Goal: Information Seeking & Learning: Compare options

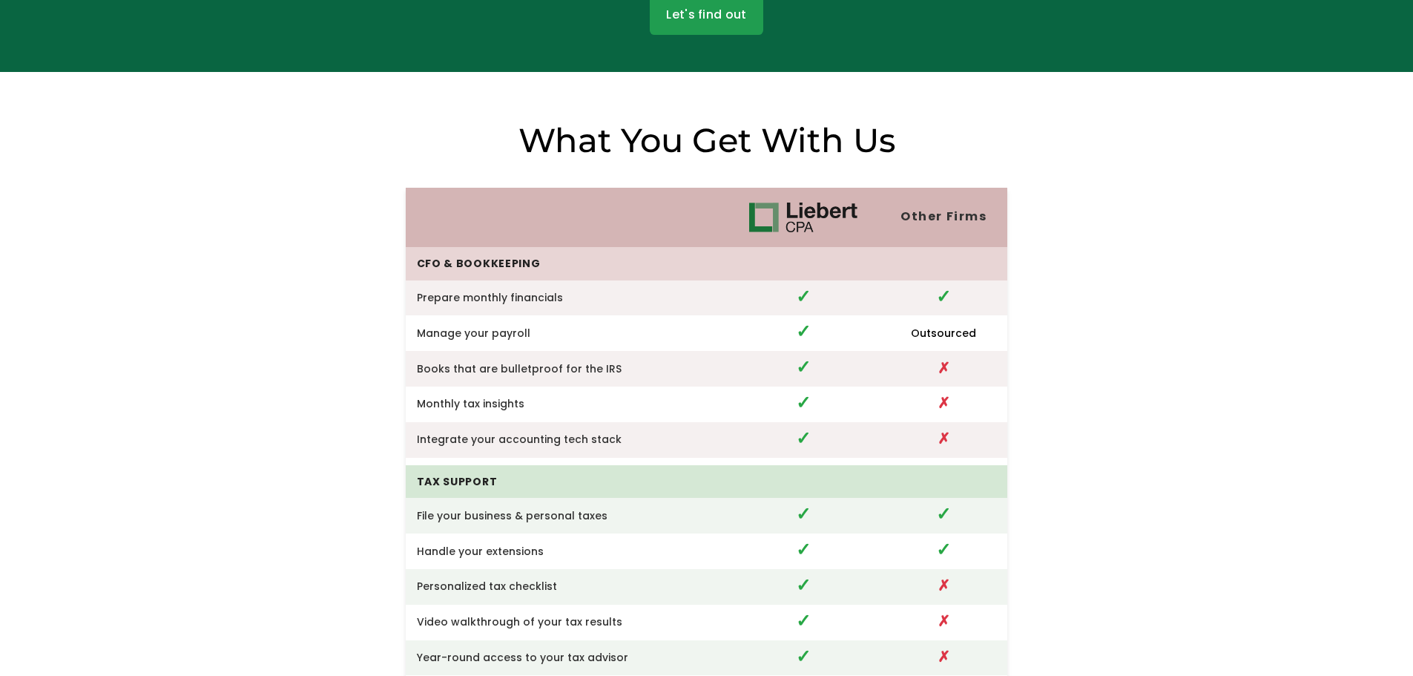
scroll to position [2818, 0]
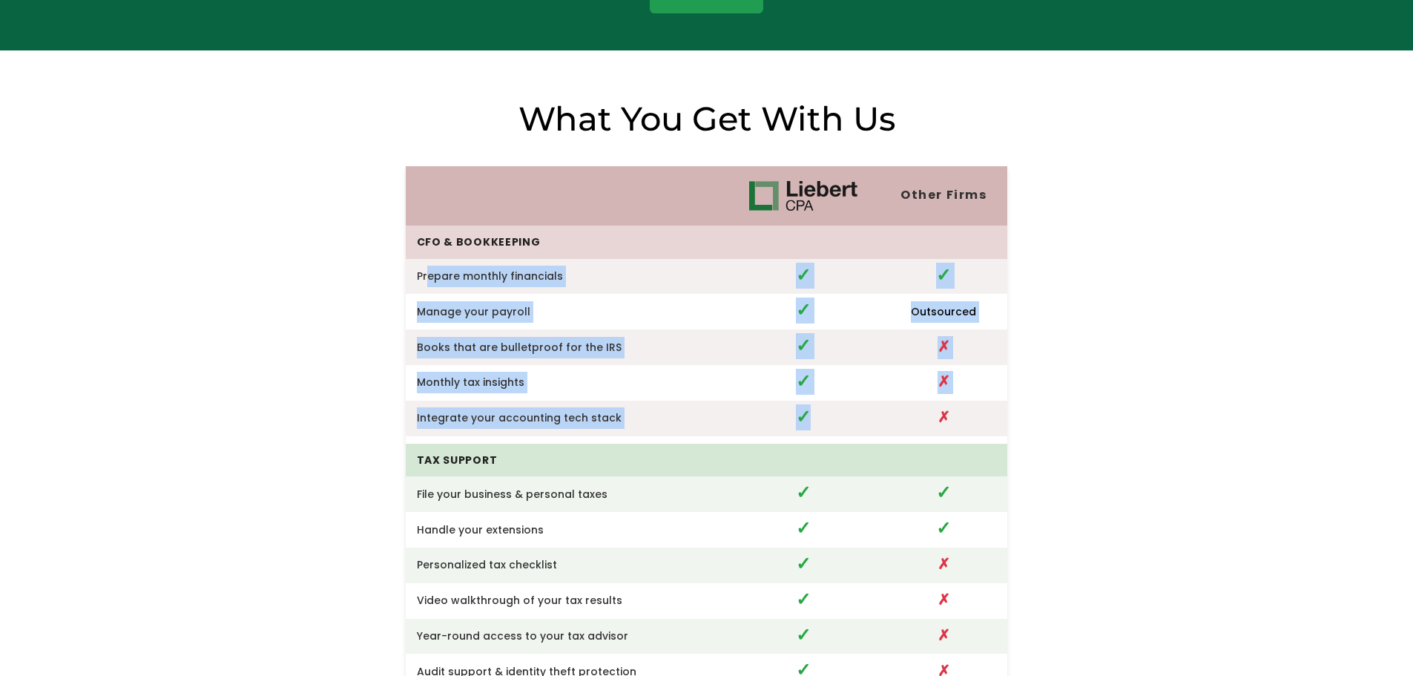
drag, startPoint x: 425, startPoint y: 268, endPoint x: 823, endPoint y: 423, distance: 427.6
click at [823, 423] on tbody "CFO & Bookkeeping Prepare monthly financials ✓ ✓ Manage your payroll ✓ Outsourc…" at bounding box center [707, 621] width 602 height 793
click at [823, 423] on td "✓" at bounding box center [802, 418] width 153 height 36
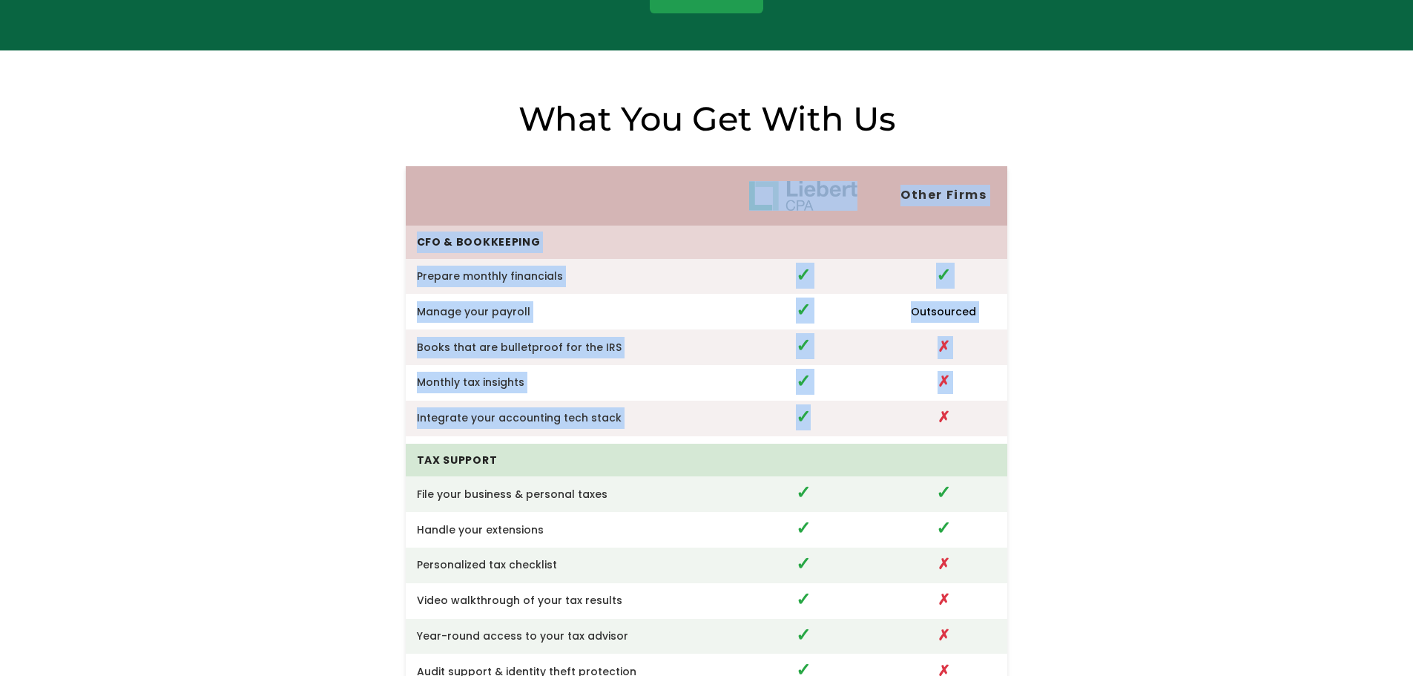
drag, startPoint x: 793, startPoint y: 409, endPoint x: 397, endPoint y: 234, distance: 432.9
click at [397, 234] on div "Other Firms CFO & Bookkeeping Prepare monthly financials ✓ ✓ Manage your payrol…" at bounding box center [706, 569] width 1413 height 945
click at [336, 242] on div "Other Firms CFO & Bookkeeping Prepare monthly financials ✓ ✓ Manage your payrol…" at bounding box center [706, 569] width 1413 height 945
click at [337, 248] on div "Other Firms CFO & Bookkeeping Prepare monthly financials ✓ ✓ Manage your payrol…" at bounding box center [706, 569] width 1413 height 945
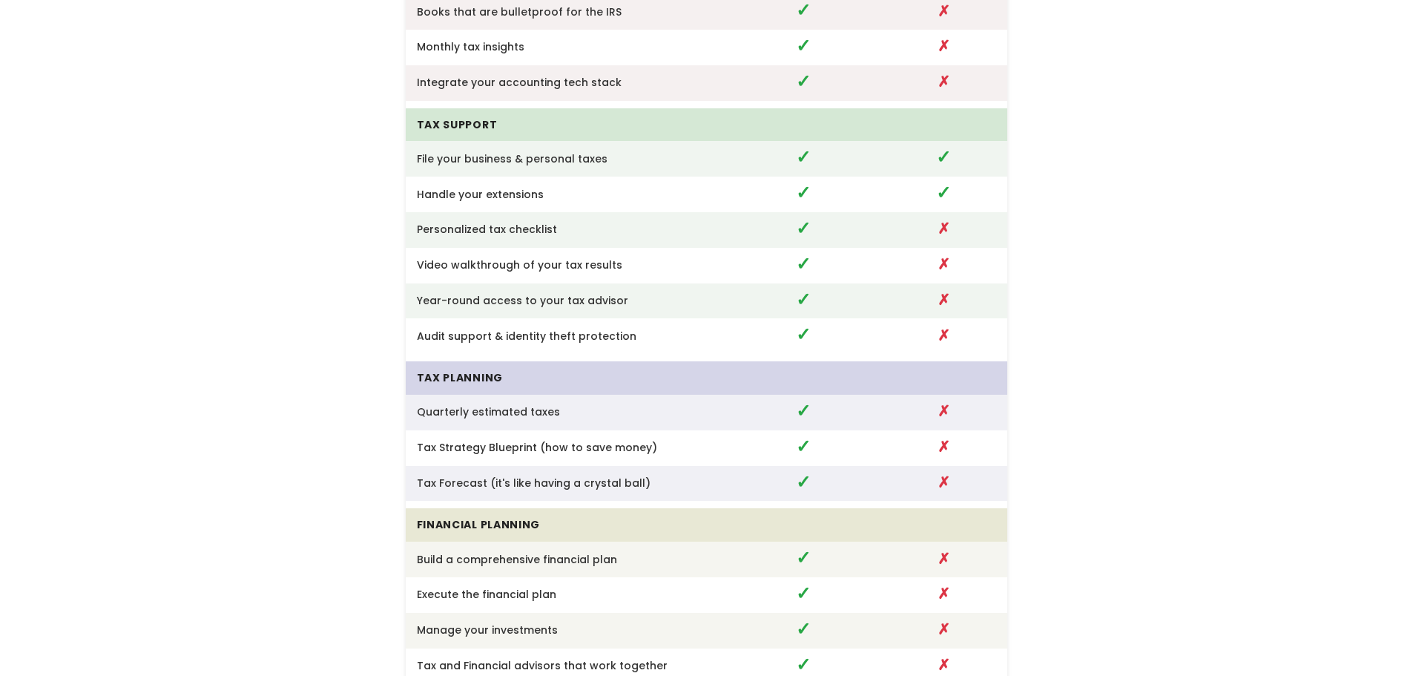
scroll to position [3114, 0]
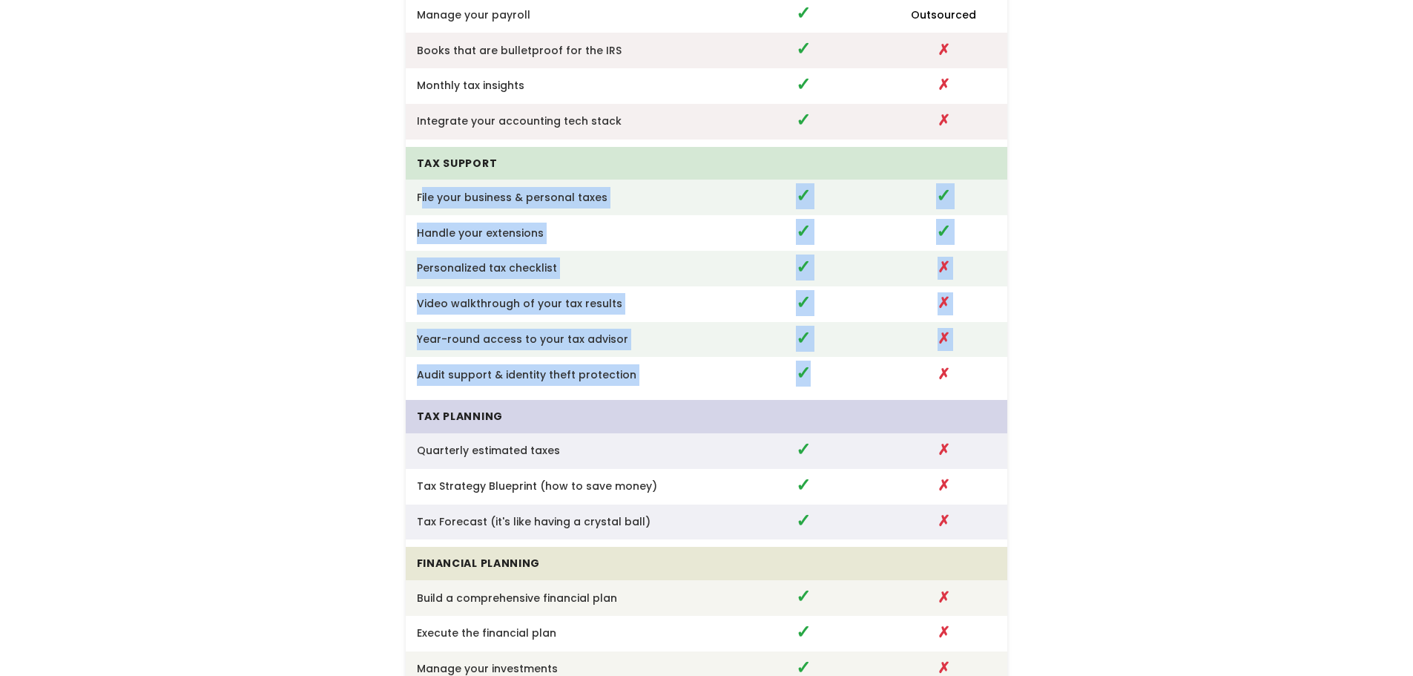
drag, startPoint x: 422, startPoint y: 185, endPoint x: 833, endPoint y: 381, distance: 455.1
click at [833, 381] on tbody "CFO & Bookkeeping Prepare monthly financials ✓ ✓ Manage your payroll ✓ Outsourc…" at bounding box center [707, 325] width 602 height 793
click at [833, 381] on td "✓" at bounding box center [802, 375] width 153 height 36
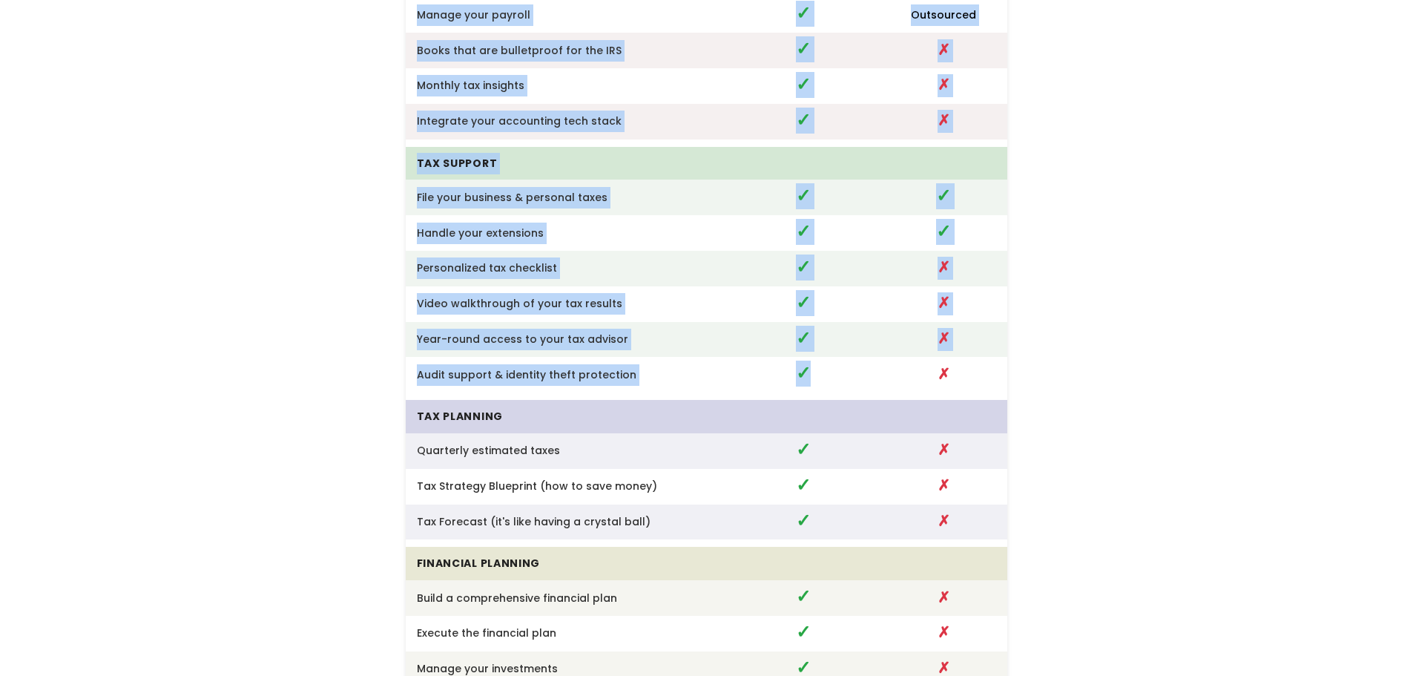
drag, startPoint x: 727, startPoint y: 371, endPoint x: 391, endPoint y: 194, distance: 380.5
click at [391, 194] on div "Other Firms CFO & Bookkeeping Prepare monthly financials ✓ ✓ Manage your payrol…" at bounding box center [706, 273] width 1413 height 945
click at [346, 243] on div "Other Firms CFO & Bookkeeping Prepare monthly financials ✓ ✓ Manage your payrol…" at bounding box center [706, 273] width 1413 height 945
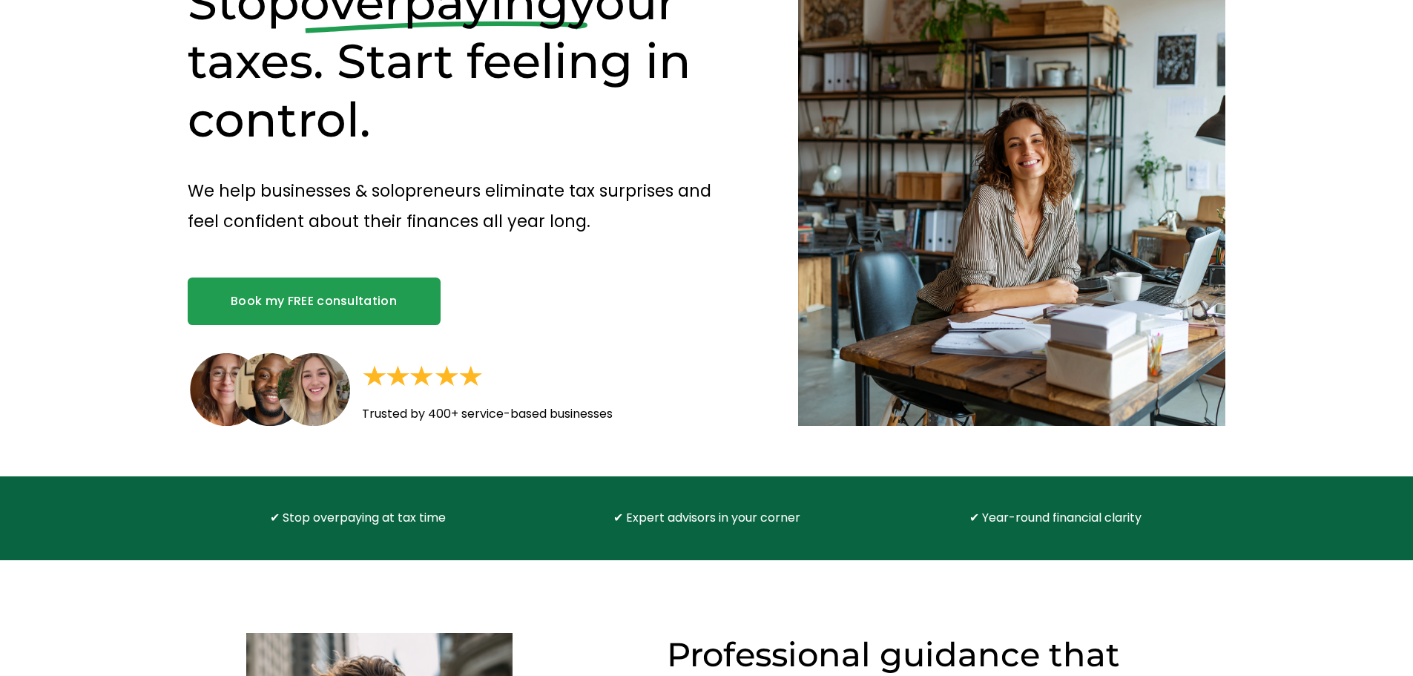
scroll to position [0, 0]
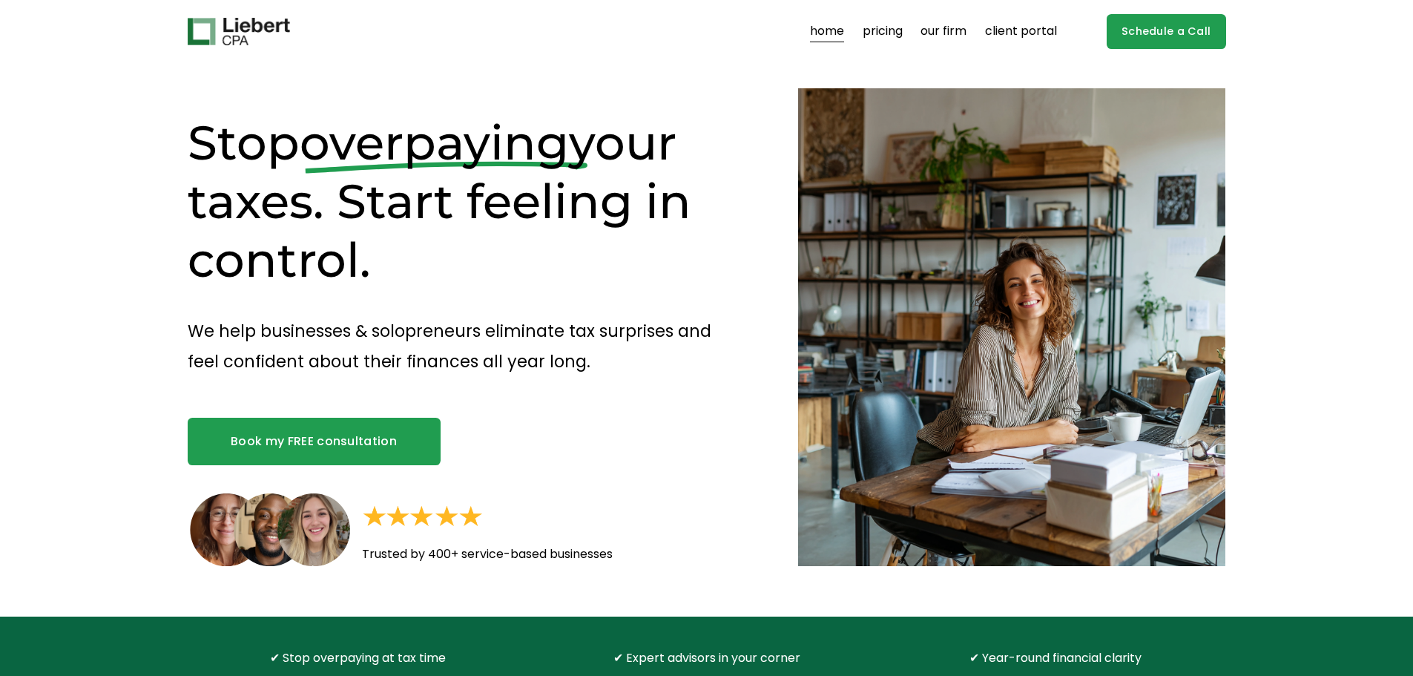
click at [882, 31] on link "pricing" at bounding box center [882, 32] width 40 height 24
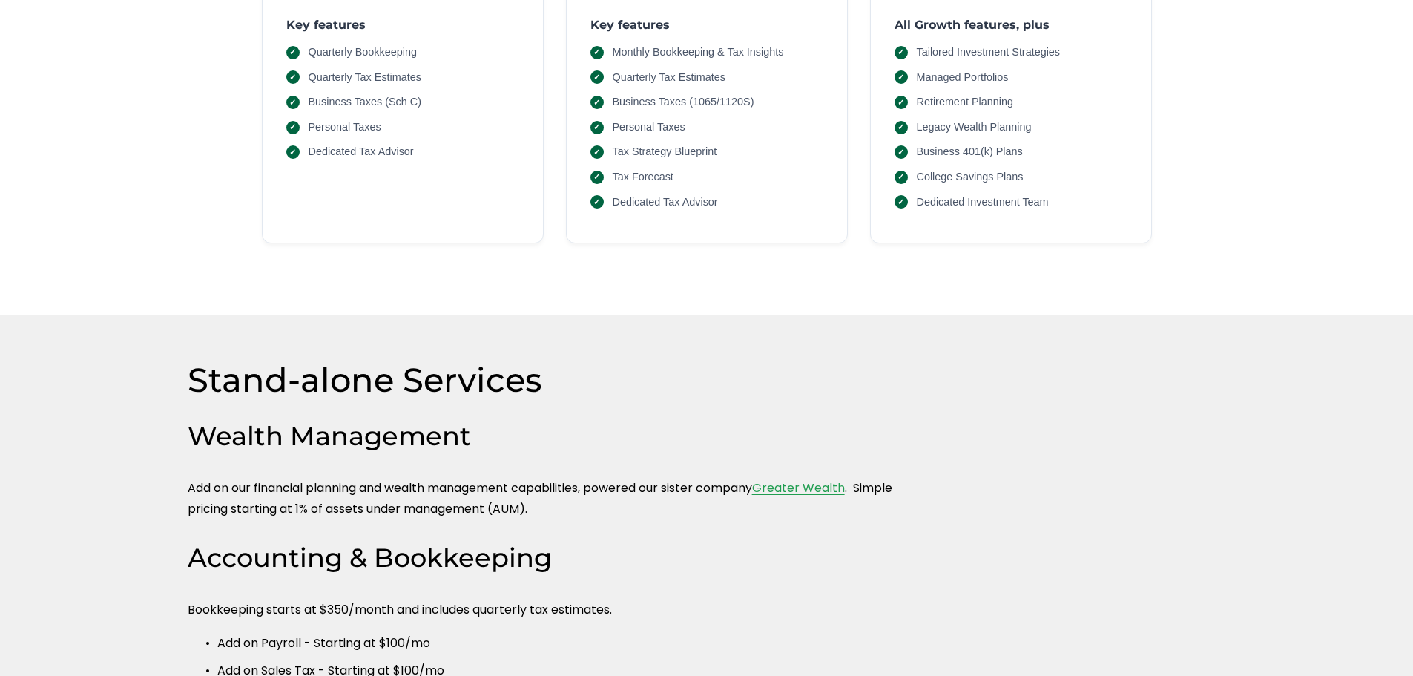
scroll to position [519, 0]
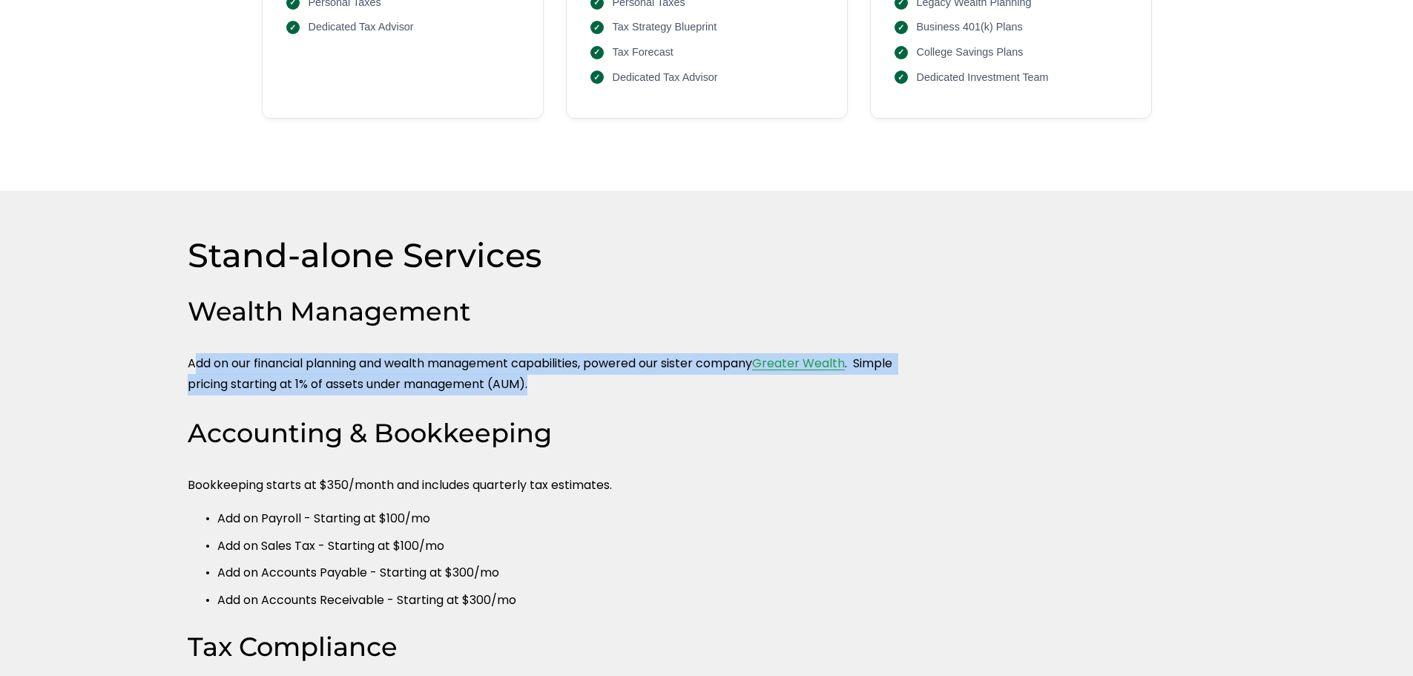
drag, startPoint x: 192, startPoint y: 366, endPoint x: 560, endPoint y: 386, distance: 368.3
click at [560, 386] on p "Add on our financial planning and wealth management capabilities, powered our s…" at bounding box center [554, 374] width 733 height 43
drag, startPoint x: 505, startPoint y: 385, endPoint x: 595, endPoint y: 356, distance: 95.0
click at [595, 356] on p "Add on our financial planning and wealth management capabilities, powered our s…" at bounding box center [554, 374] width 733 height 43
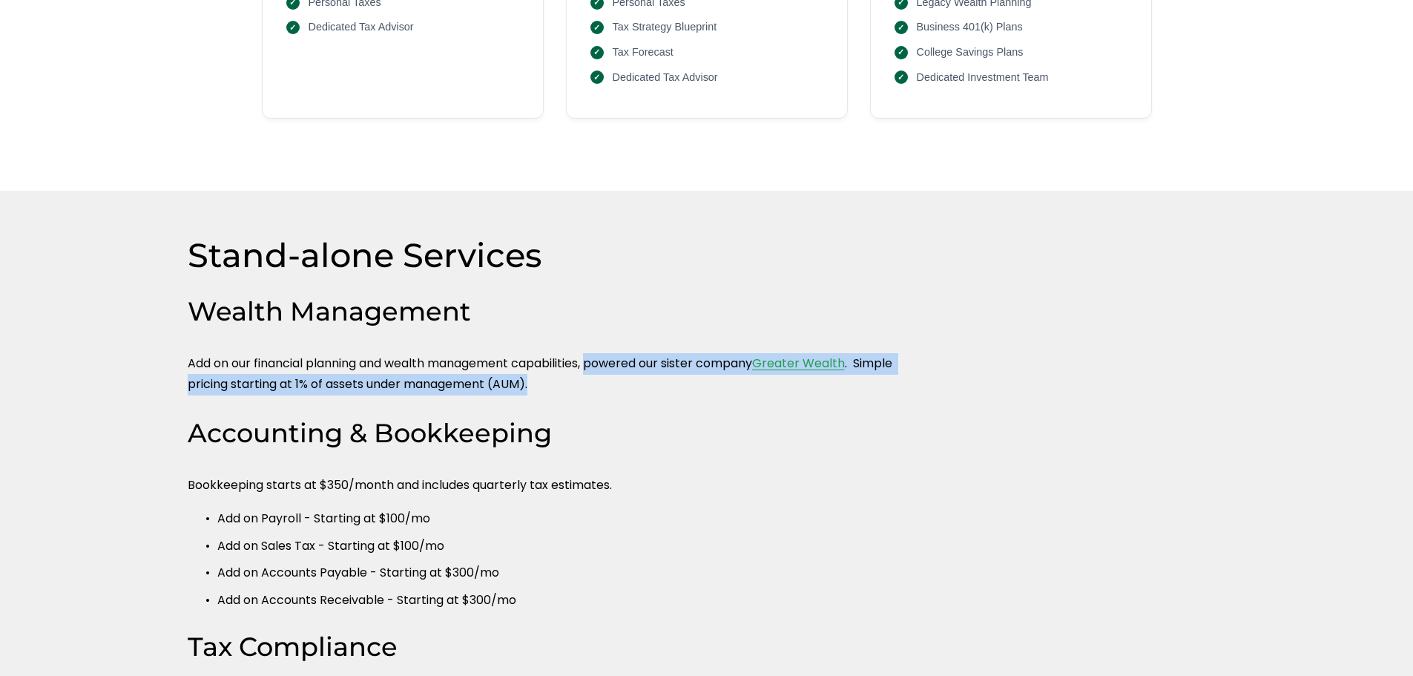
click at [595, 356] on p "Add on our financial planning and wealth management capabilities, powered our s…" at bounding box center [554, 374] width 733 height 43
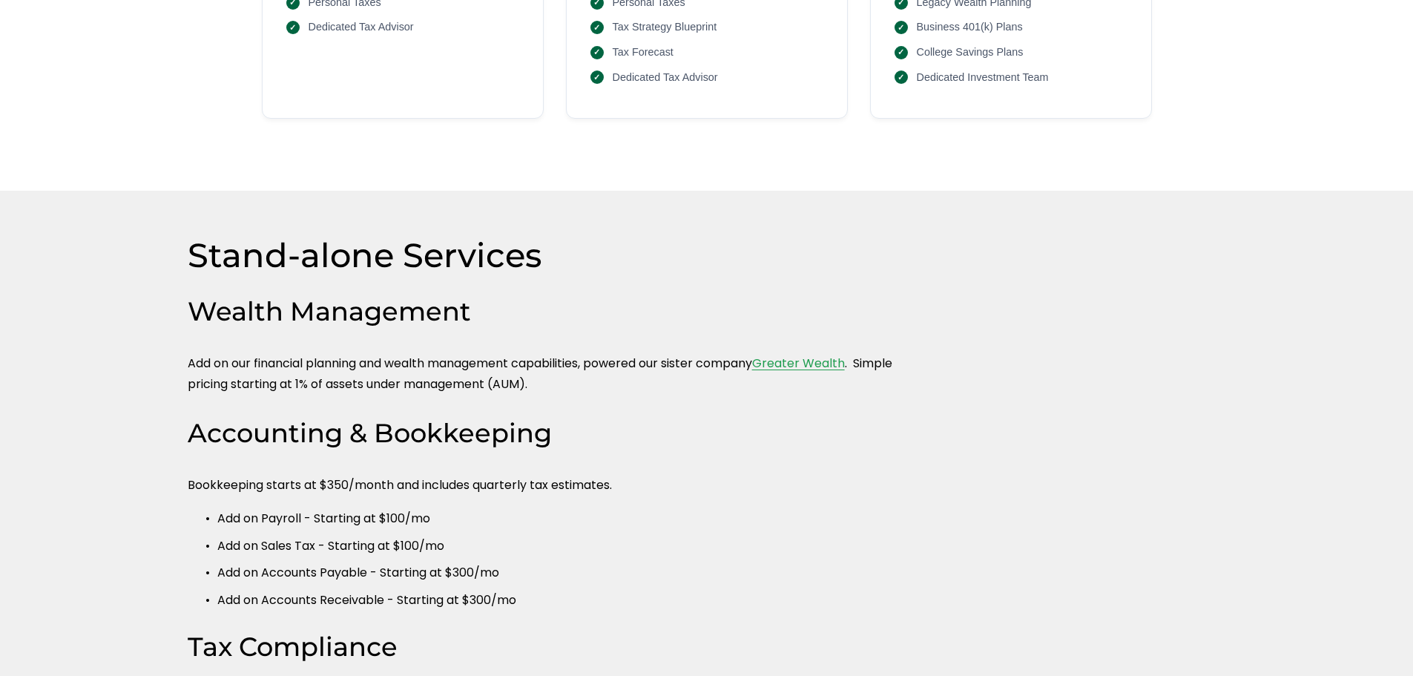
click at [811, 368] on link "Greater Wealth" at bounding box center [798, 362] width 93 height 17
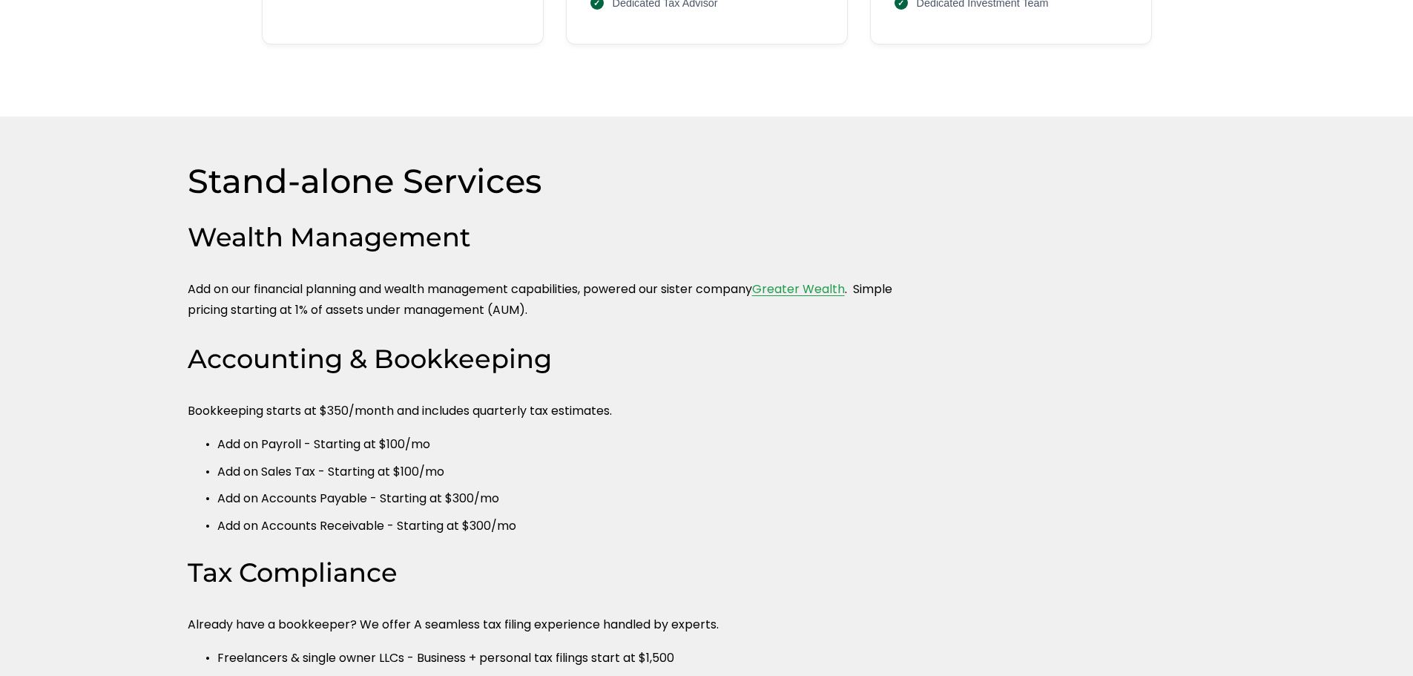
scroll to position [816, 0]
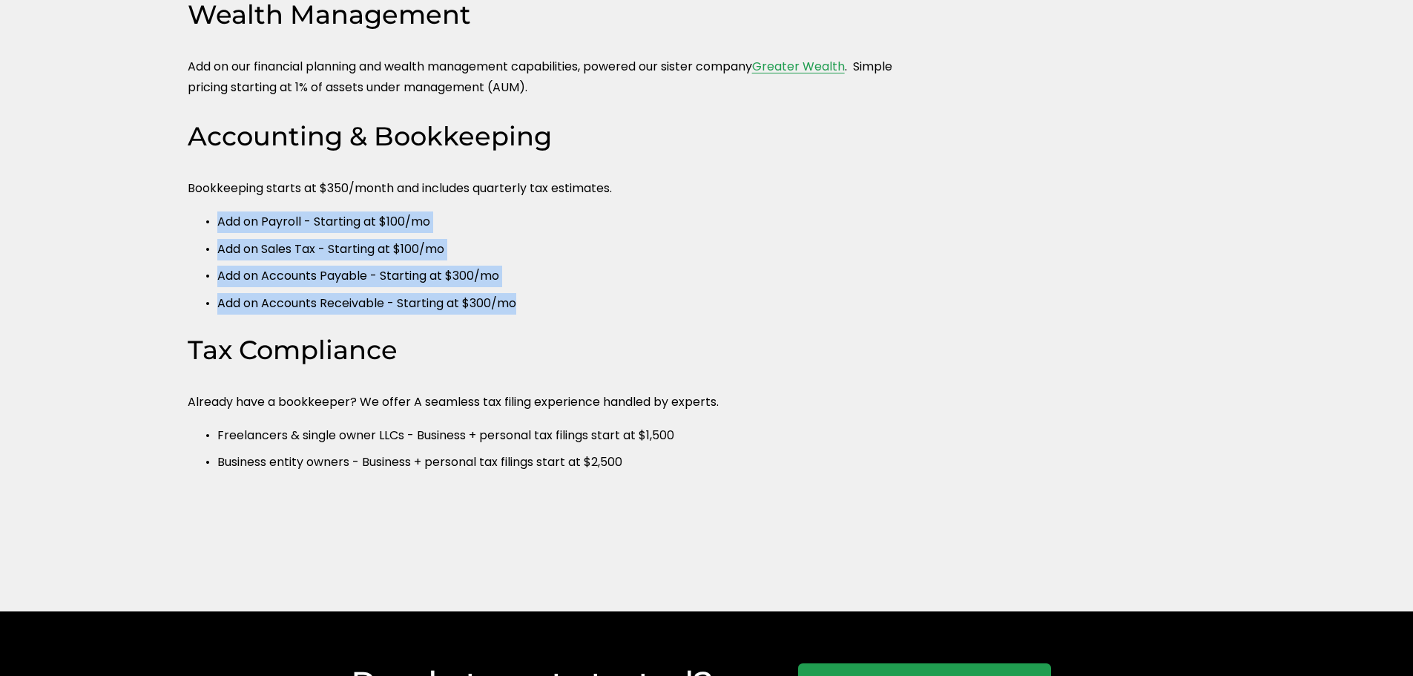
drag, startPoint x: 212, startPoint y: 223, endPoint x: 605, endPoint y: 320, distance: 404.7
click at [604, 320] on div "Accounting & Bookkeeping Bookkeeping starts at $350/month and includes quarterl…" at bounding box center [554, 219] width 733 height 201
click at [605, 320] on div "Accounting & Bookkeeping Bookkeeping starts at $350/month and includes quarterl…" at bounding box center [554, 219] width 733 height 201
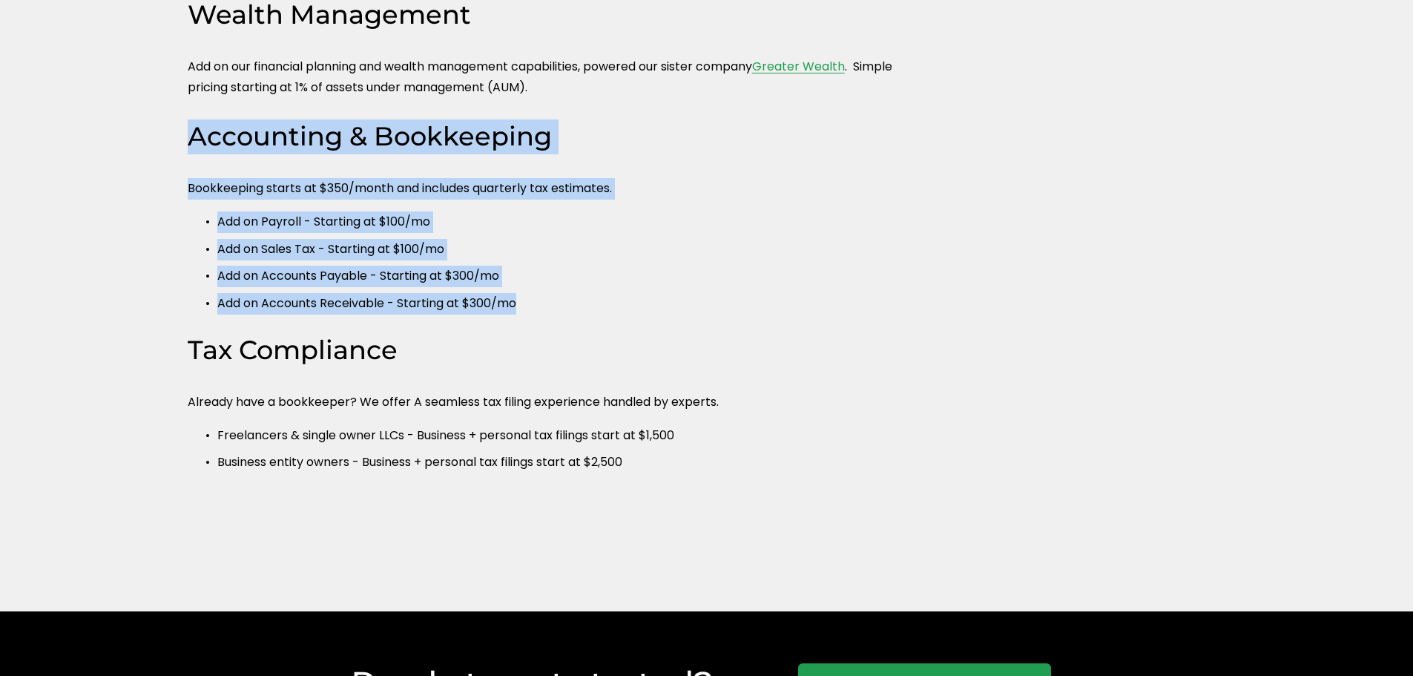
drag, startPoint x: 501, startPoint y: 311, endPoint x: 132, endPoint y: 149, distance: 403.4
click at [132, 149] on div "Stand-alone Services Wealth Management Add on our financial planning and wealth…" at bounding box center [706, 253] width 1413 height 632
drag, startPoint x: 262, startPoint y: 171, endPoint x: 549, endPoint y: 329, distance: 327.6
click at [548, 329] on div "Stand-alone Services Wealth Management Add on our financial planning and wealth…" at bounding box center [706, 253] width 1413 height 632
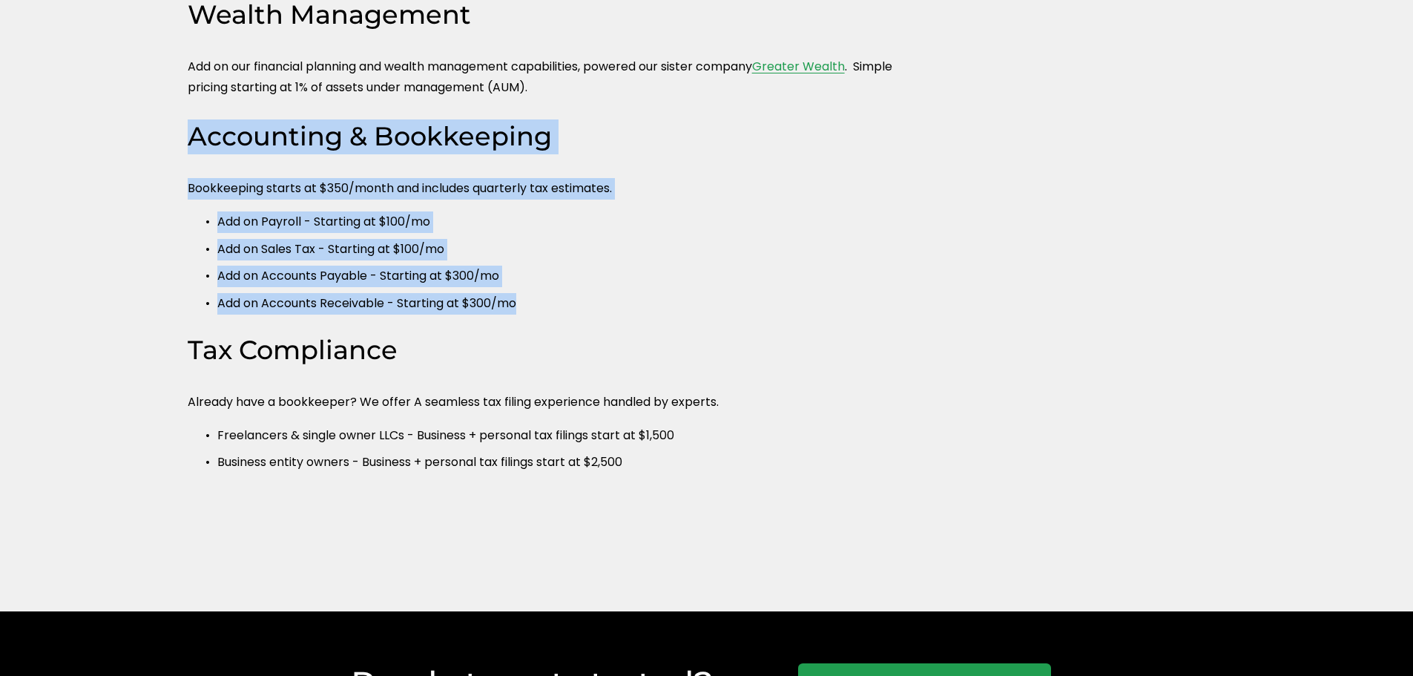
click at [552, 325] on div "Accounting & Bookkeeping Bookkeeping starts at $350/month and includes quarterl…" at bounding box center [554, 221] width 733 height 205
drag, startPoint x: 536, startPoint y: 306, endPoint x: 113, endPoint y: 150, distance: 450.7
click at [113, 150] on div "Stand-alone Services Wealth Management Add on our financial planning and wealth…" at bounding box center [706, 253] width 1413 height 632
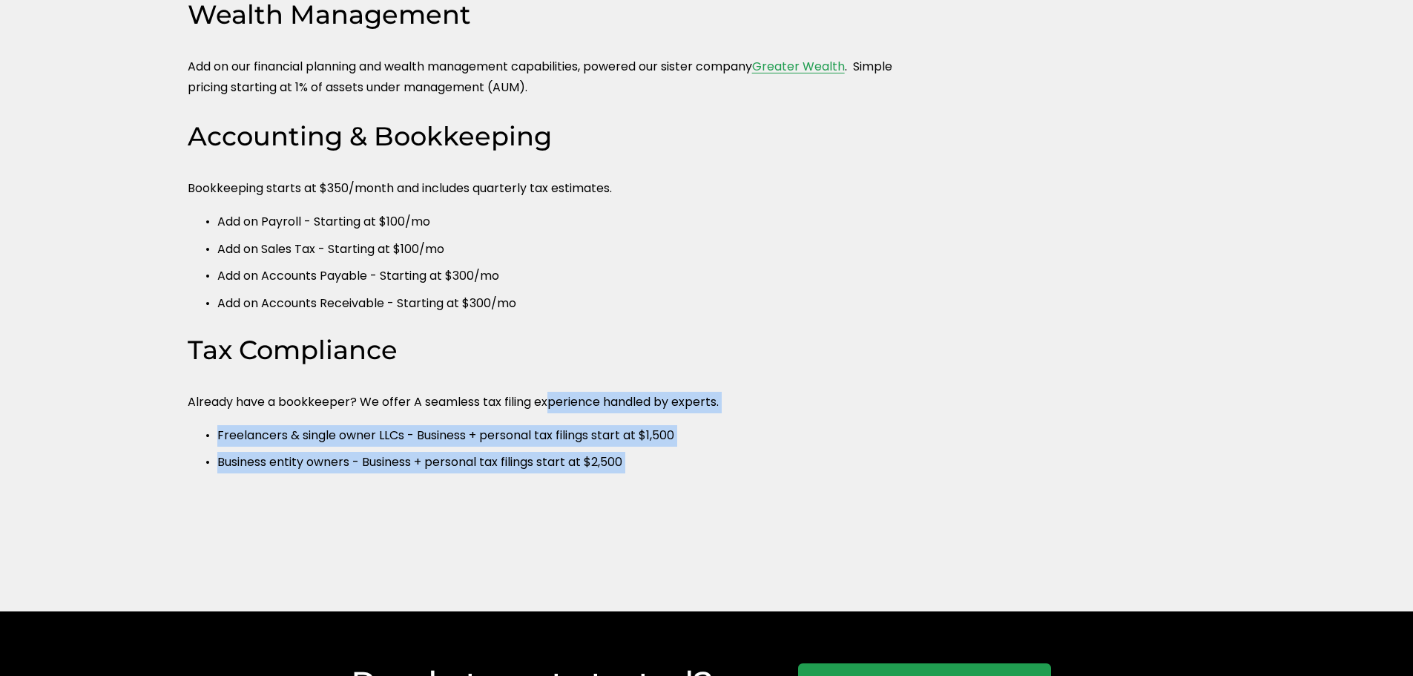
drag, startPoint x: 117, startPoint y: 147, endPoint x: 551, endPoint y: 406, distance: 505.1
click at [551, 406] on div "Stand-alone Services Wealth Management Add on our financial planning and wealth…" at bounding box center [706, 253] width 1413 height 632
click at [551, 406] on p "Already have a bookkeeper? We offer A seamless tax filing experience handled by…" at bounding box center [554, 403] width 733 height 22
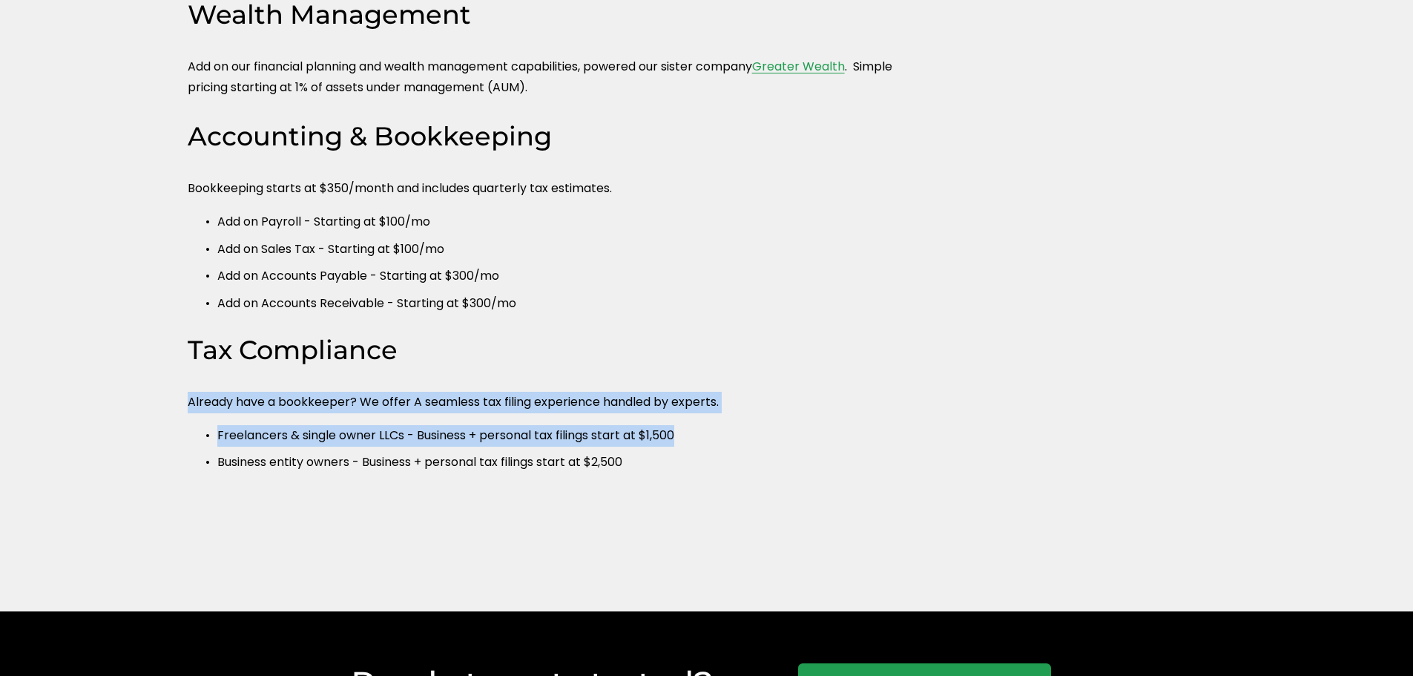
drag, startPoint x: 654, startPoint y: 438, endPoint x: 165, endPoint y: 412, distance: 490.1
click at [165, 412] on div "Stand-alone Services Wealth Management Add on our financial planning and wealth…" at bounding box center [706, 253] width 1413 height 632
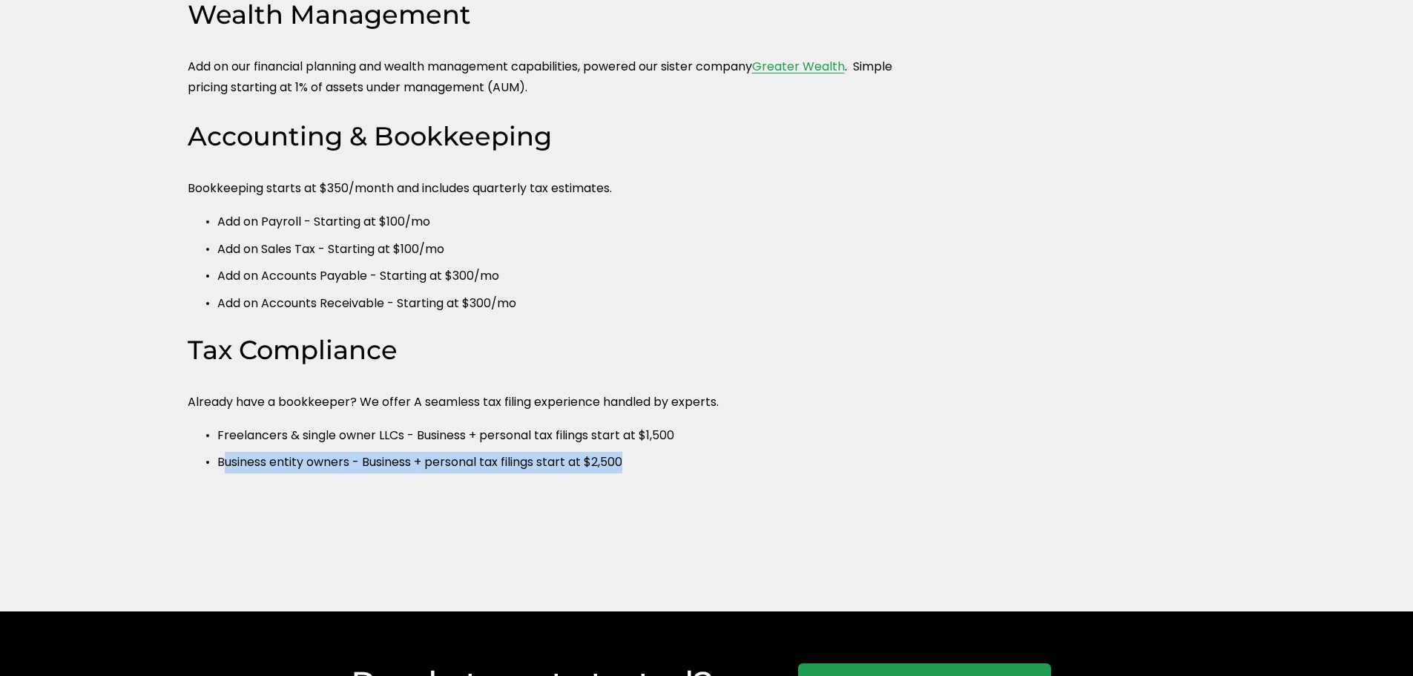
drag, startPoint x: 222, startPoint y: 466, endPoint x: 656, endPoint y: 478, distance: 433.9
click at [656, 478] on div "Tax Compliance Already have a bookkeeper? We offer A seamless tax filing experi…" at bounding box center [554, 406] width 733 height 146
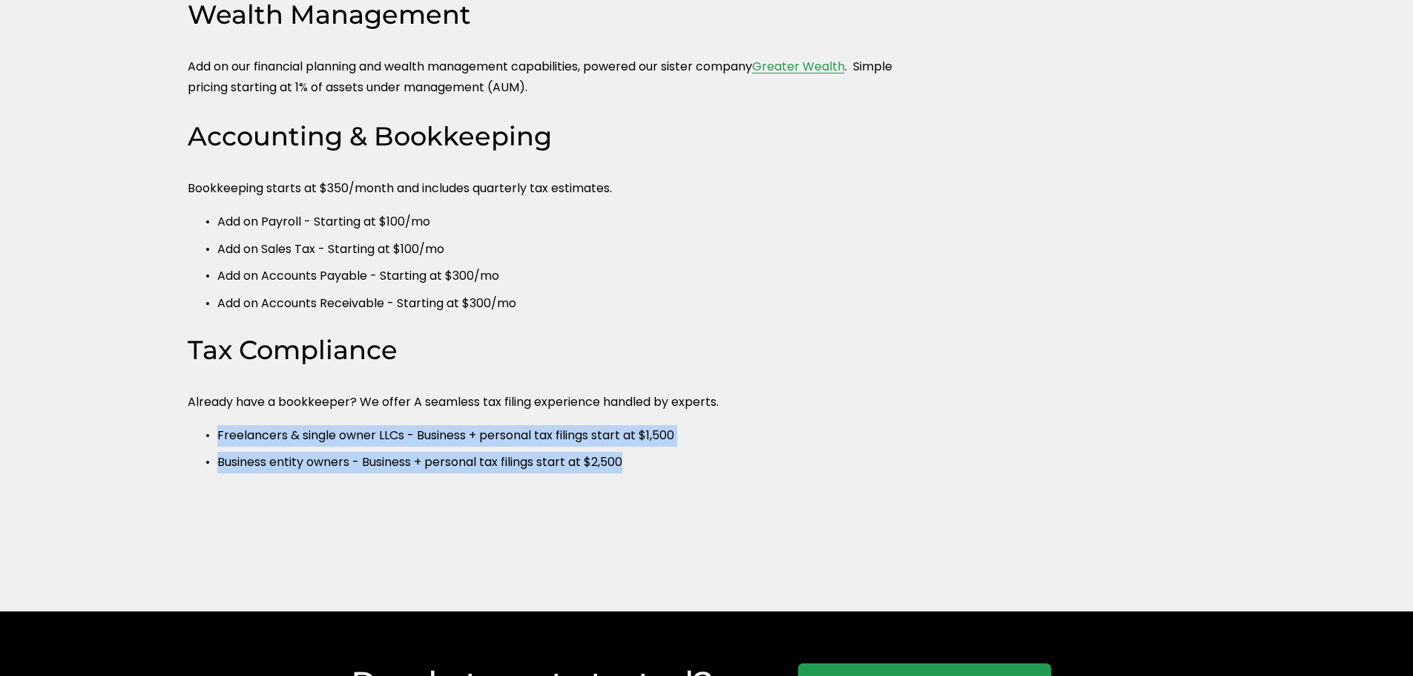
drag, startPoint x: 658, startPoint y: 469, endPoint x: 91, endPoint y: 394, distance: 571.6
click at [135, 417] on div "Stand-alone Services Wealth Management Add on our financial planning and wealth…" at bounding box center [706, 253] width 1413 height 632
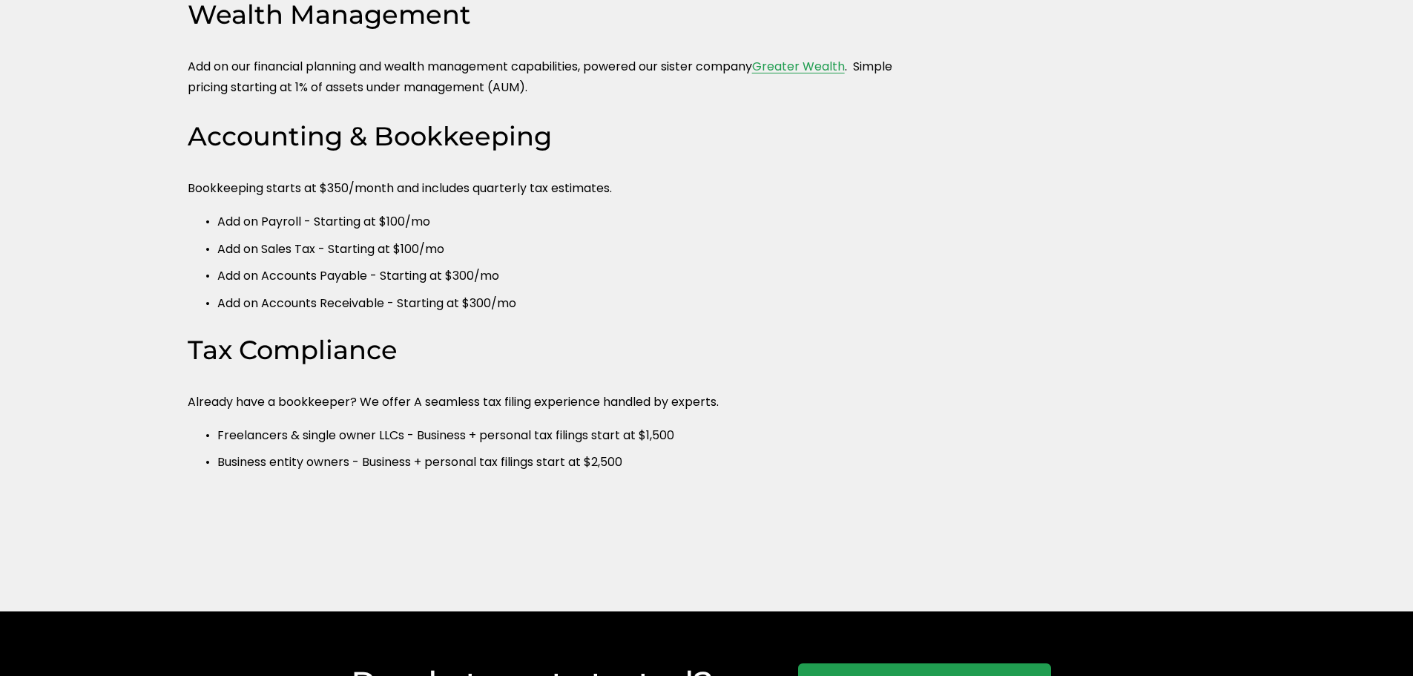
click at [87, 392] on div "Stand-alone Services Wealth Management Add on our financial planning and wealth…" at bounding box center [706, 253] width 1413 height 632
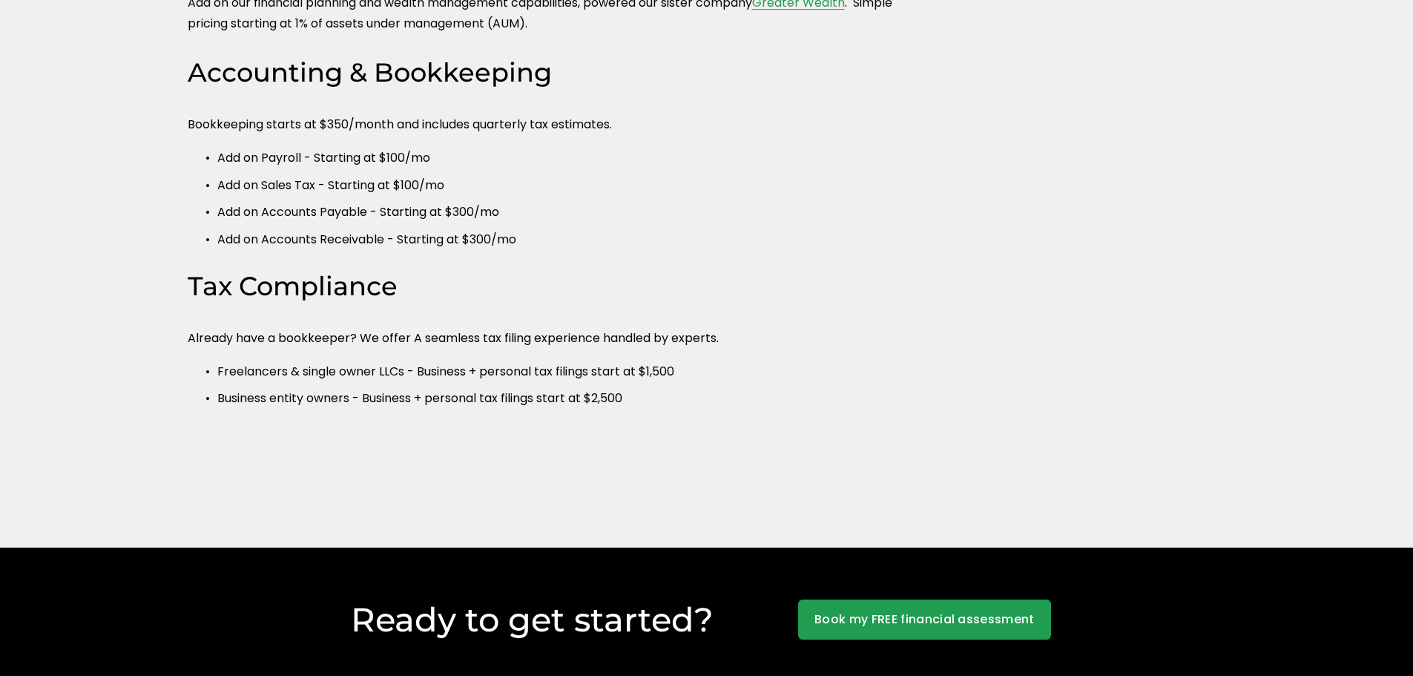
scroll to position [890, 0]
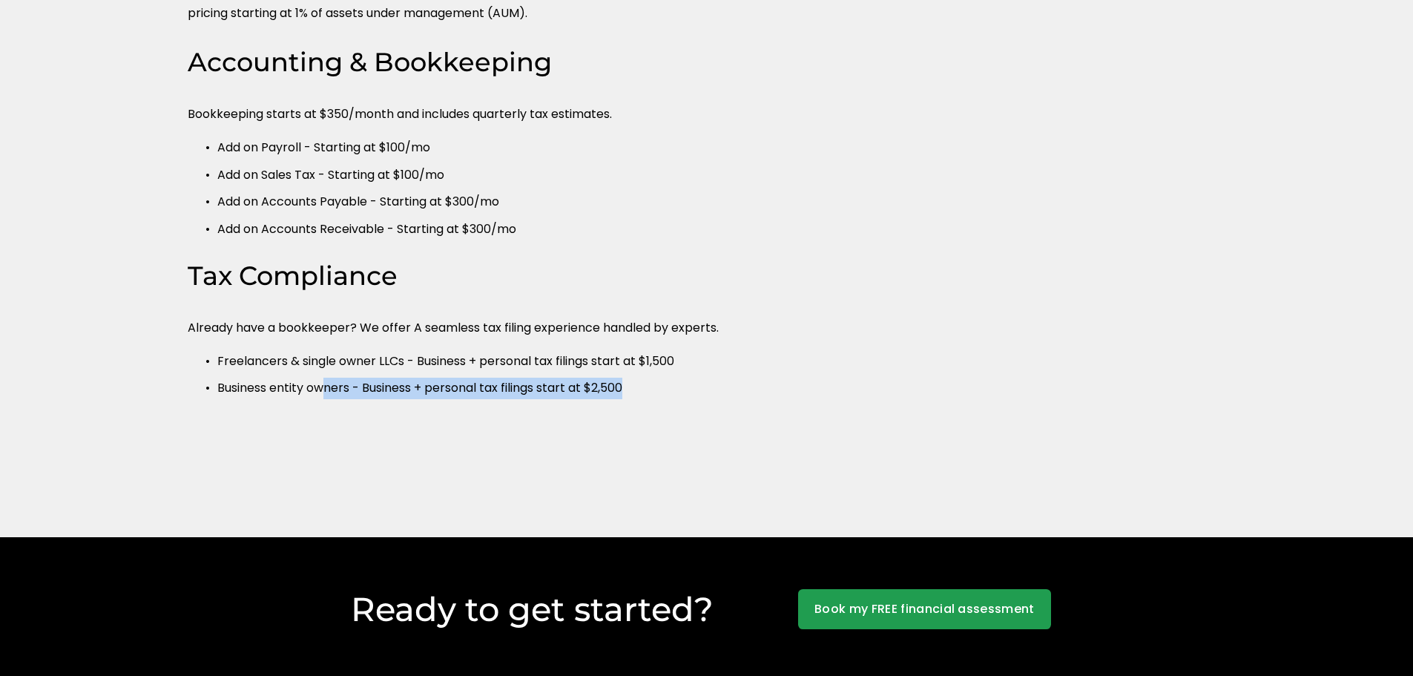
drag, startPoint x: 552, startPoint y: 389, endPoint x: 316, endPoint y: 385, distance: 236.6
click at [318, 385] on p "Business entity owners - Business + personal tax filings start at $2,500" at bounding box center [568, 388] width 703 height 22
click at [316, 385] on p "Business entity owners - Business + personal tax filings start at $2,500" at bounding box center [568, 388] width 703 height 22
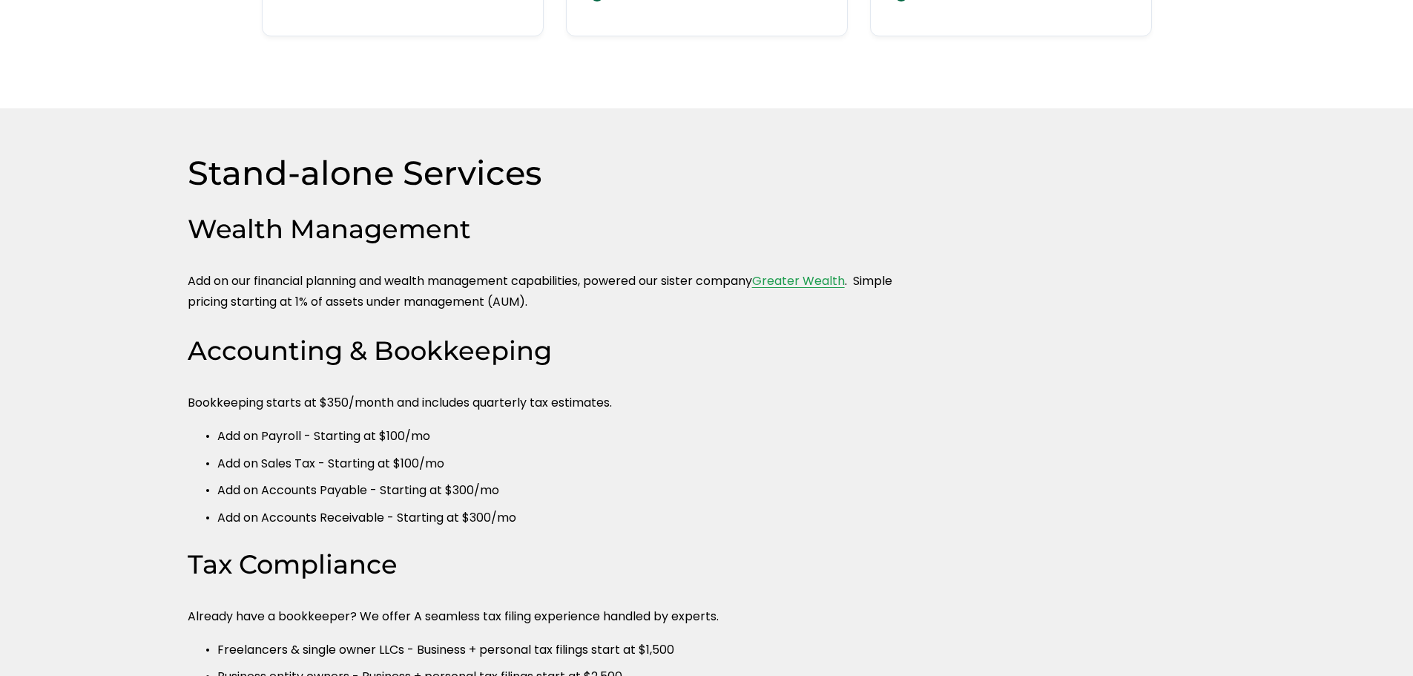
scroll to position [667, 0]
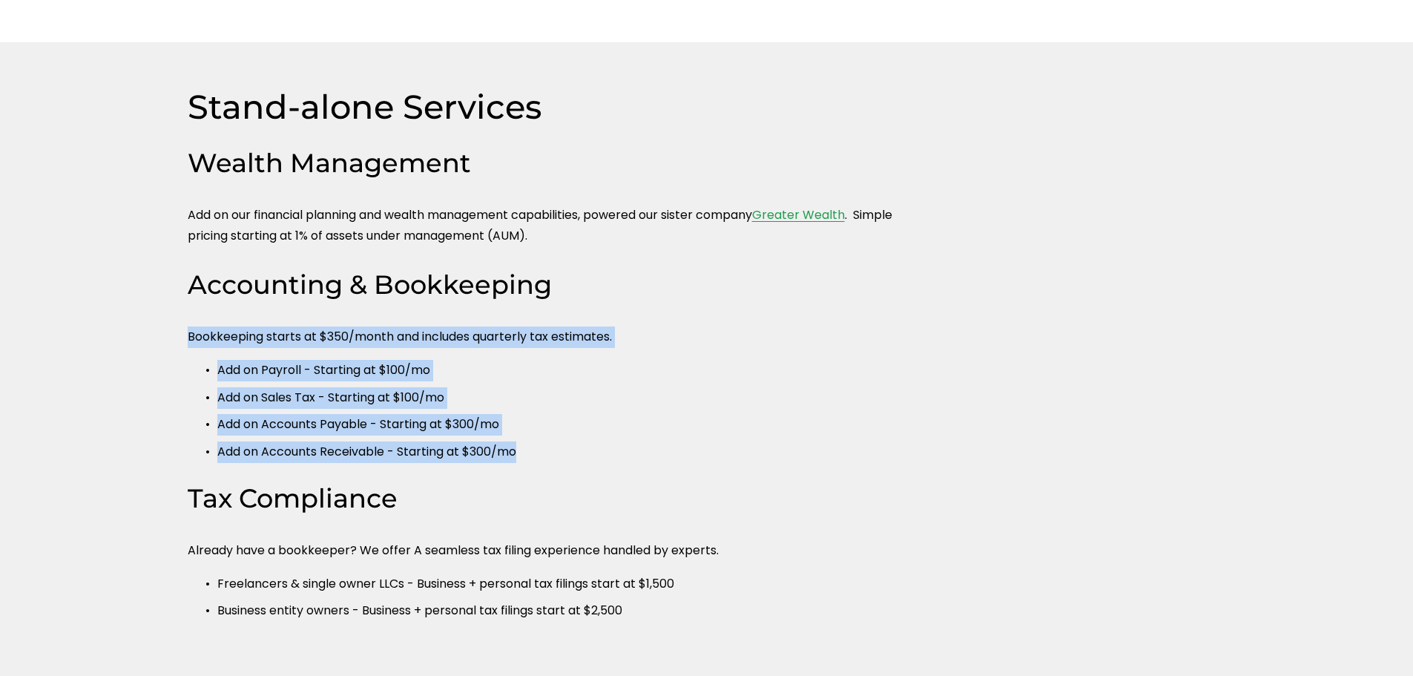
drag, startPoint x: 190, startPoint y: 336, endPoint x: 553, endPoint y: 458, distance: 383.4
click at [552, 458] on div "Stand-alone Services Wealth Management Add on our financial planning and wealth…" at bounding box center [706, 401] width 1413 height 632
click at [564, 459] on p "Add on Accounts Receivable - Starting at $300/mo" at bounding box center [568, 452] width 703 height 22
drag, startPoint x: 529, startPoint y: 456, endPoint x: 176, endPoint y: 347, distance: 368.7
click at [178, 347] on div "Stand-alone Services Wealth Management Add on our financial planning and wealth…" at bounding box center [706, 401] width 1413 height 632
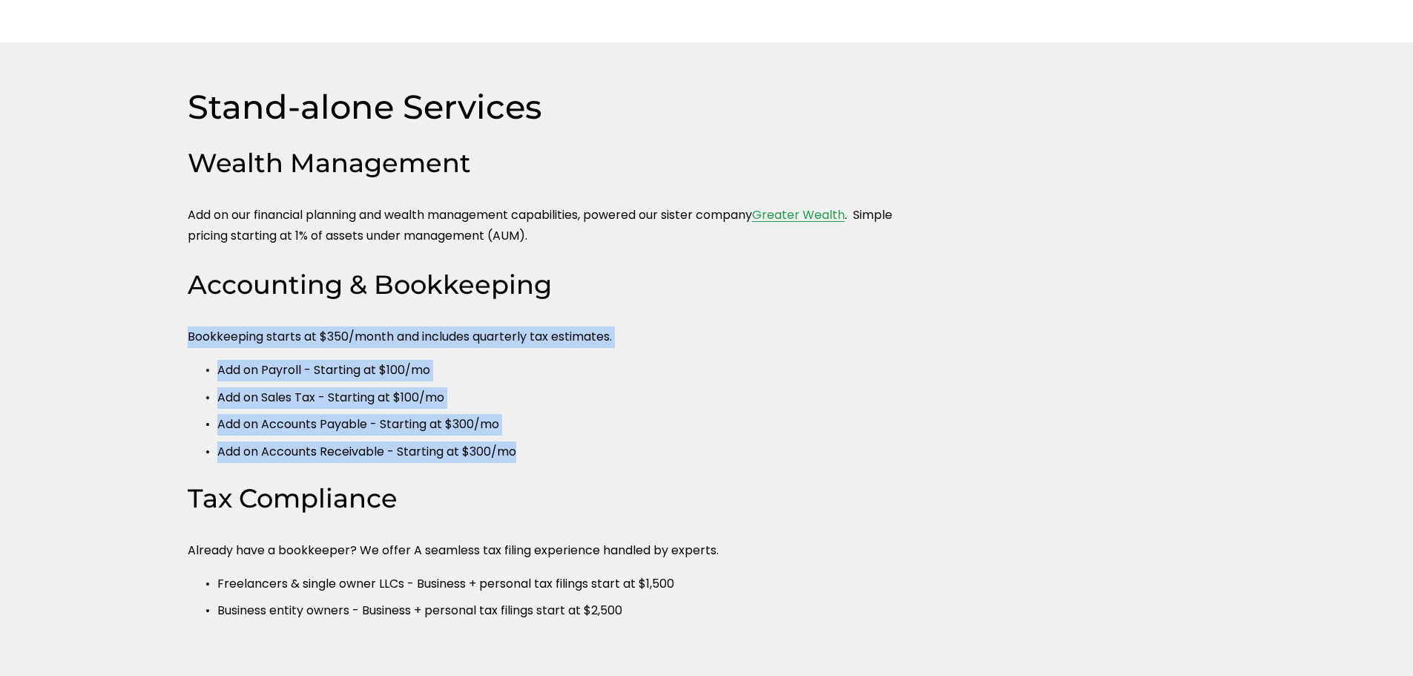
click at [156, 347] on div "Stand-alone Services Wealth Management Add on our financial planning and wealth…" at bounding box center [706, 401] width 1413 height 632
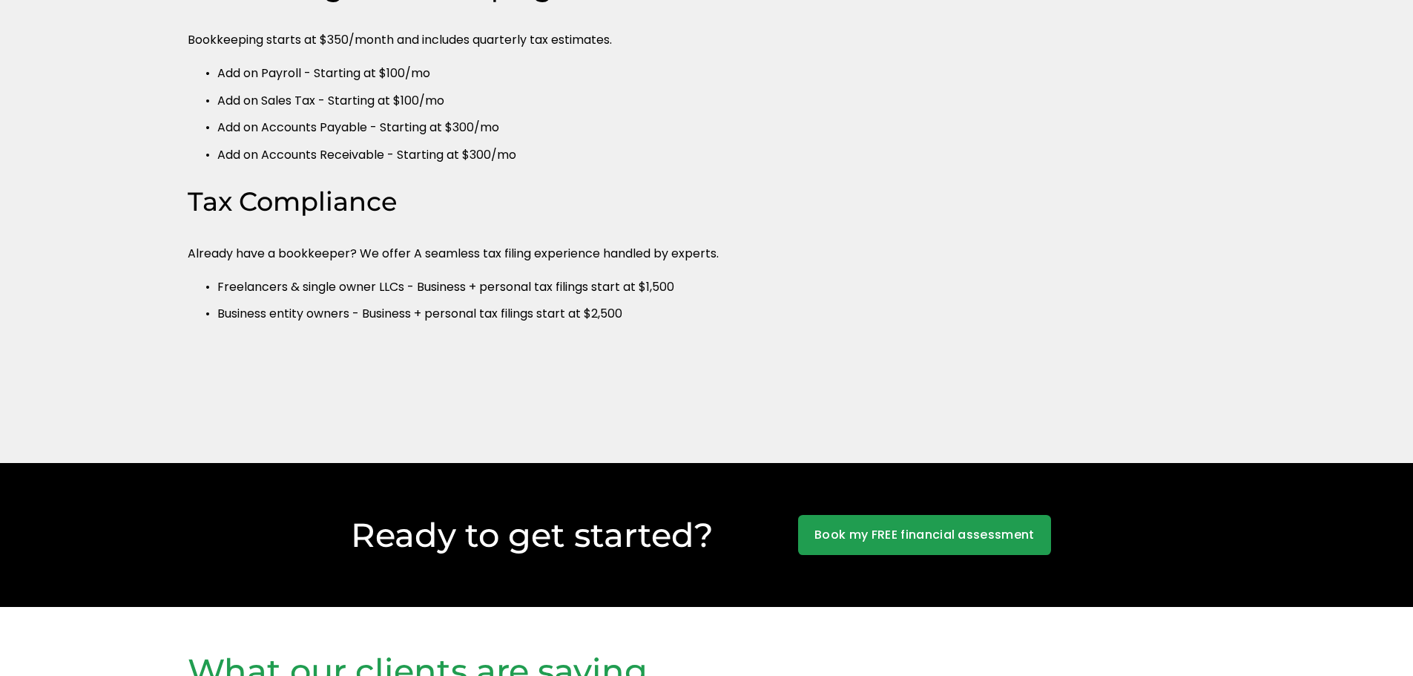
click at [126, 377] on div "Stand-alone Services Wealth Management Add on our financial planning and wealth…" at bounding box center [706, 105] width 1413 height 632
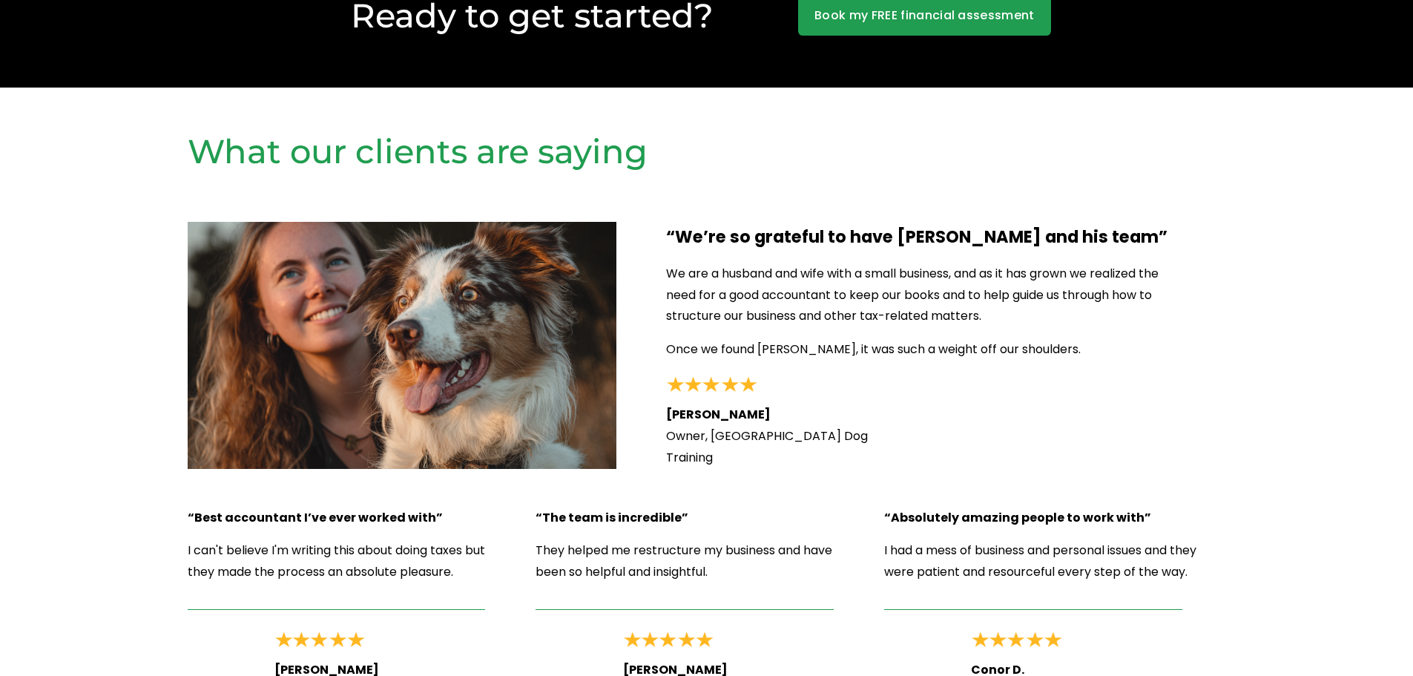
scroll to position [1631, 0]
